Goal: Register for event/course: Sign up to attend an event or enroll in a course

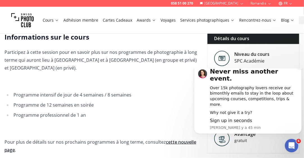
click at [299, 67] on icon "Dismiss notification" at bounding box center [299, 65] width 3 height 3
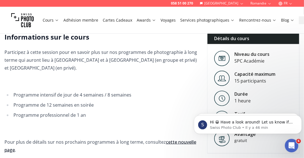
click at [288, 2] on button "FR" at bounding box center [285, 3] width 19 height 7
click at [285, 25] on link "en" at bounding box center [286, 25] width 12 height 7
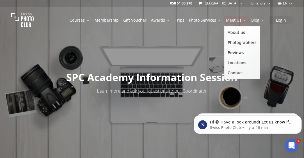
click at [239, 20] on link "Meet Us" at bounding box center [236, 20] width 21 height 6
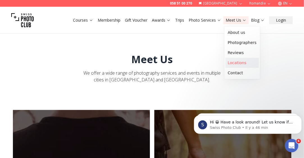
click at [237, 63] on link "Locations" at bounding box center [241, 63] width 33 height 10
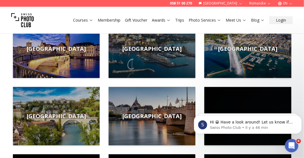
scroll to position [84, 0]
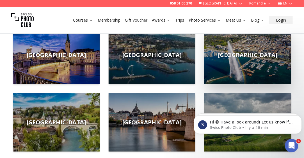
click at [246, 55] on span "[GEOGRAPHIC_DATA]" at bounding box center [247, 55] width 59 height 8
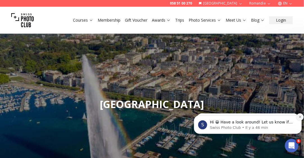
click at [300, 116] on icon "Dismiss notification" at bounding box center [299, 116] width 3 height 3
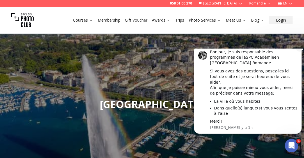
click at [299, 49] on icon "Dismiss notification" at bounding box center [299, 46] width 3 height 3
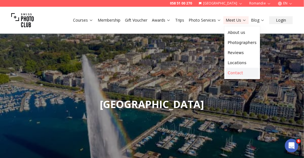
click at [237, 73] on link "Contact" at bounding box center [241, 73] width 33 height 10
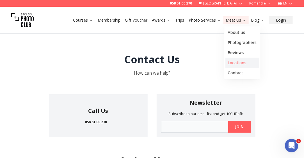
click at [234, 61] on link "Locations" at bounding box center [241, 63] width 33 height 10
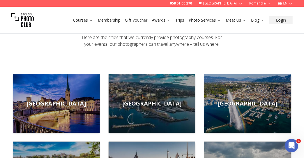
scroll to position [84, 0]
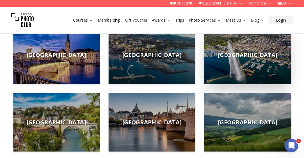
click at [254, 55] on span "[GEOGRAPHIC_DATA]" at bounding box center [247, 55] width 59 height 8
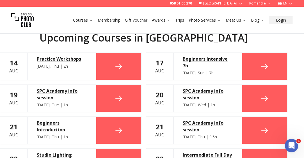
scroll to position [309, 0]
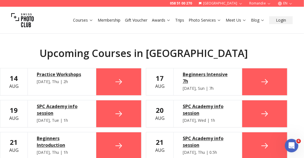
click at [193, 109] on div "SPC Academy info session" at bounding box center [208, 109] width 50 height 13
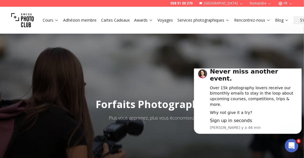
click at [284, 4] on button "FR" at bounding box center [285, 3] width 19 height 7
click at [285, 24] on link "en" at bounding box center [286, 25] width 12 height 7
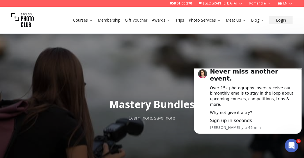
click at [300, 66] on icon "Dismiss notification" at bounding box center [300, 66] width 2 height 2
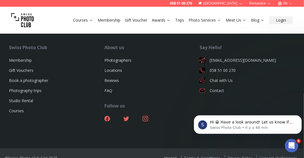
scroll to position [1548, 0]
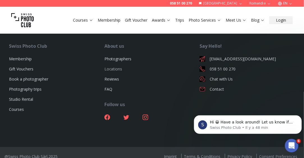
click at [112, 66] on link "Locations" at bounding box center [113, 68] width 18 height 5
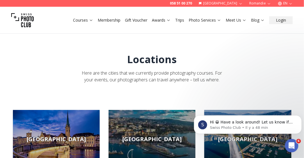
scroll to position [84, 0]
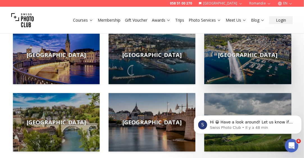
click at [247, 62] on img at bounding box center [247, 55] width 87 height 58
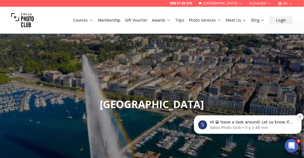
click at [298, 118] on button "Dismiss notification" at bounding box center [299, 116] width 7 height 7
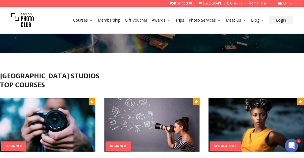
scroll to position [168, 0]
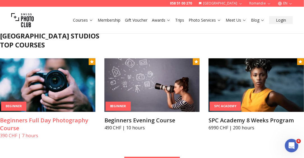
click at [36, 121] on h3 "Beginners Full Day Photography Course" at bounding box center [47, 124] width 95 height 16
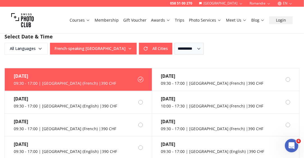
scroll to position [505, 0]
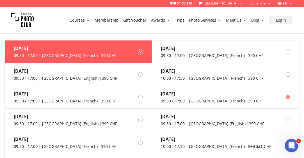
click at [214, 101] on div "09:30 - 17:00 | [GEOGRAPHIC_DATA] (French) | 390 CHF" at bounding box center [212, 101] width 102 height 6
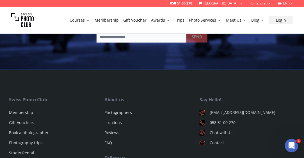
scroll to position [1038, 0]
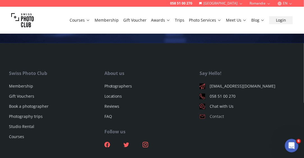
click at [216, 114] on link "Contact" at bounding box center [246, 117] width 95 height 6
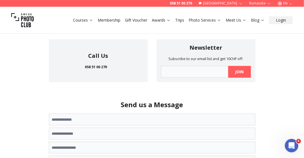
scroll to position [48, 0]
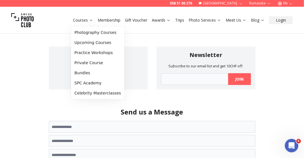
click at [87, 19] on link "Courses" at bounding box center [83, 20] width 20 height 6
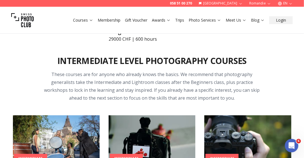
scroll to position [786, 0]
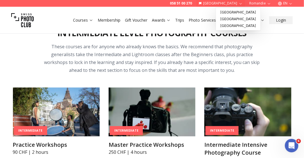
click at [229, 5] on button "[GEOGRAPHIC_DATA]" at bounding box center [220, 3] width 49 height 7
click at [230, 14] on link "[GEOGRAPHIC_DATA]" at bounding box center [238, 12] width 42 height 7
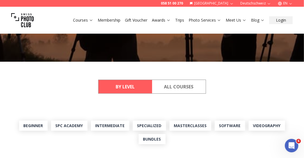
scroll to position [140, 0]
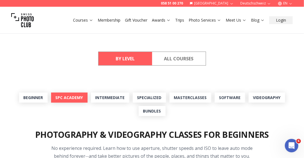
click at [61, 97] on link "SPC Academy" at bounding box center [69, 98] width 36 height 10
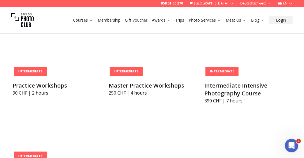
scroll to position [868, 0]
